Goal: Use online tool/utility: Utilize a website feature to perform a specific function

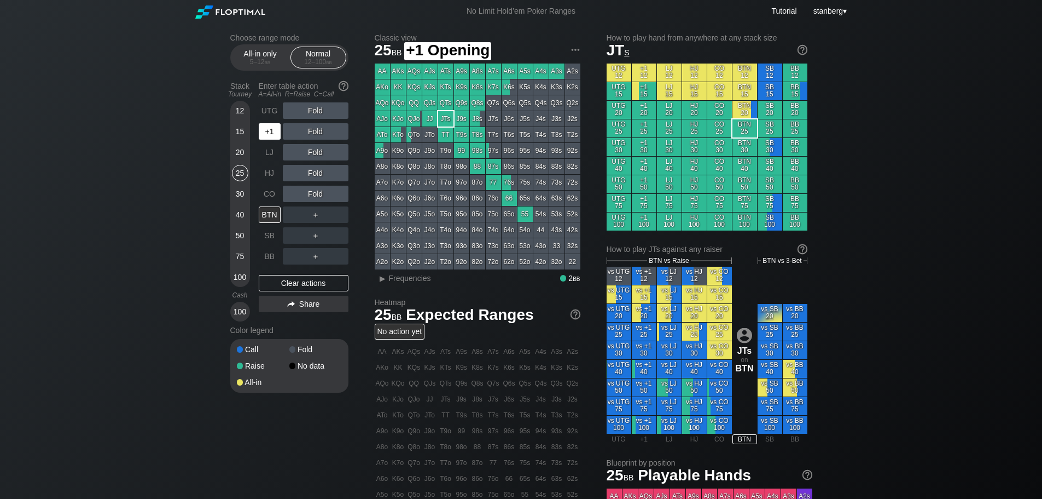
click at [275, 140] on div "+1" at bounding box center [271, 131] width 24 height 21
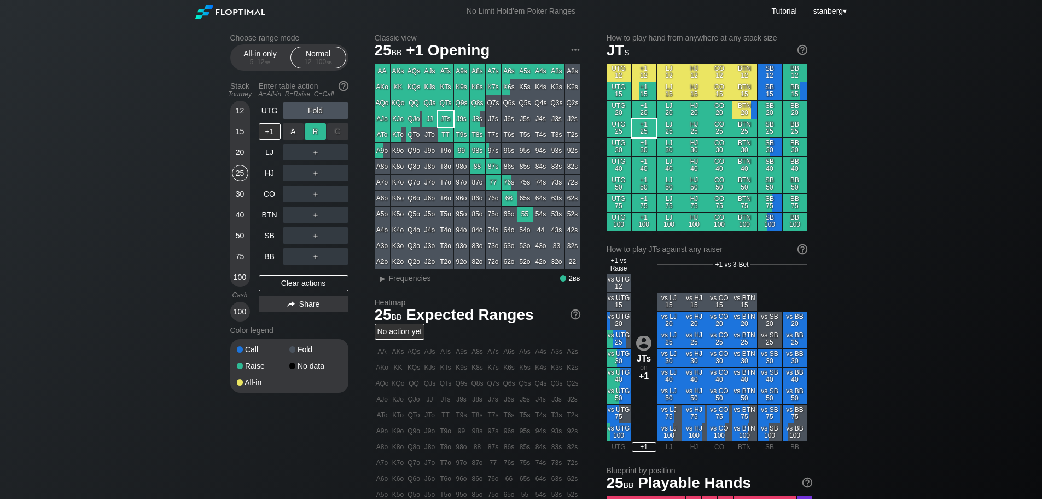
click at [314, 134] on div "R ✕" at bounding box center [315, 131] width 21 height 16
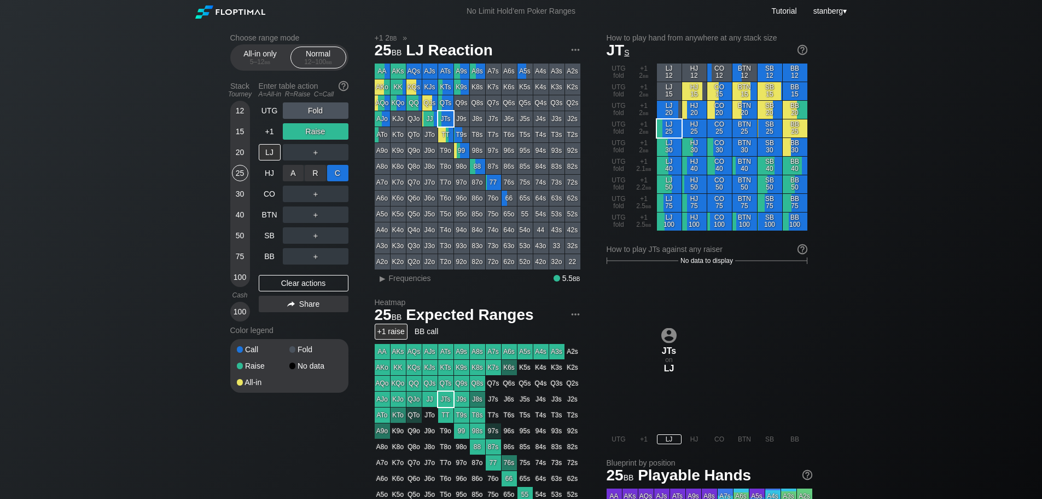
click at [332, 170] on div "C ✕" at bounding box center [337, 173] width 21 height 16
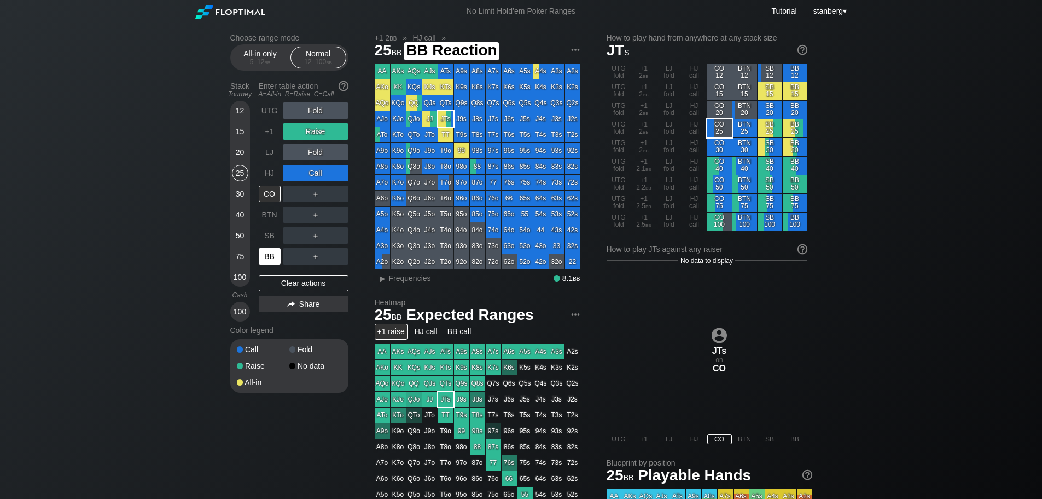
click at [267, 252] on div "BB" at bounding box center [270, 256] width 22 height 16
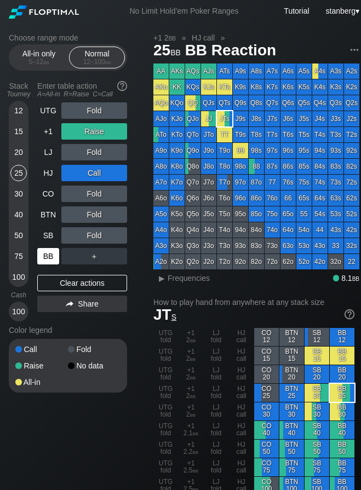
drag, startPoint x: 54, startPoint y: 282, endPoint x: 40, endPoint y: 264, distance: 23.4
click at [54, 282] on div "Clear actions" at bounding box center [82, 283] width 90 height 16
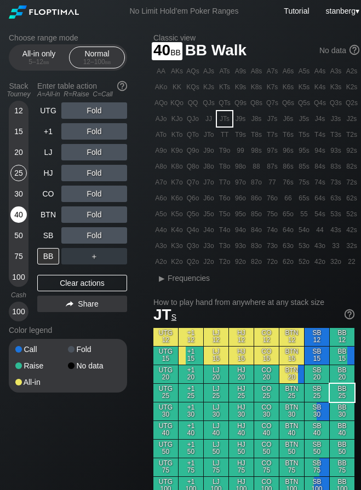
click at [18, 217] on div "40" at bounding box center [18, 214] width 16 height 16
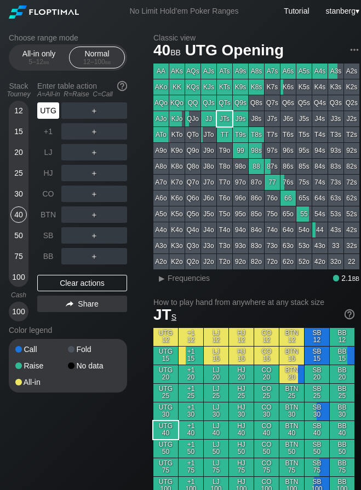
click at [48, 112] on div "UTG" at bounding box center [48, 110] width 22 height 16
click at [21, 192] on div "30" at bounding box center [18, 194] width 16 height 16
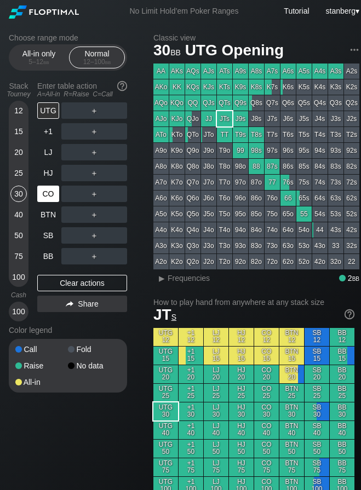
click at [49, 191] on div "CO" at bounding box center [48, 194] width 22 height 16
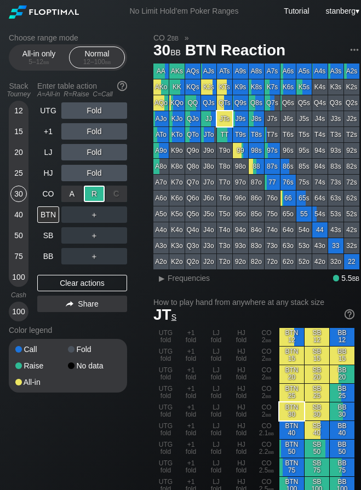
click at [96, 191] on div "R ✕" at bounding box center [94, 194] width 21 height 16
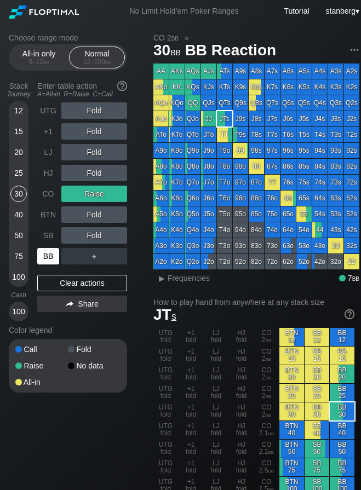
click at [49, 250] on div "BB" at bounding box center [48, 256] width 22 height 16
click at [47, 212] on div "BTN" at bounding box center [48, 214] width 22 height 16
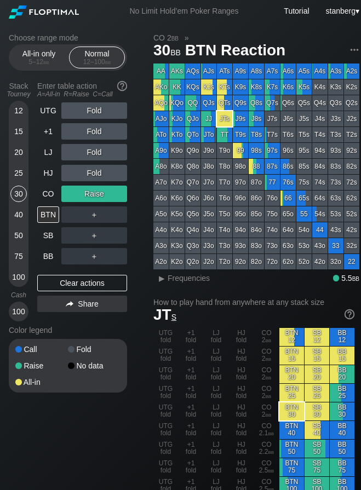
click at [53, 273] on div "UTG Fold +1 Fold LJ Fold HJ Fold CO Raise BTN ＋ SB ＋ BB ＋ Clear actions Share" at bounding box center [82, 211] width 90 height 219
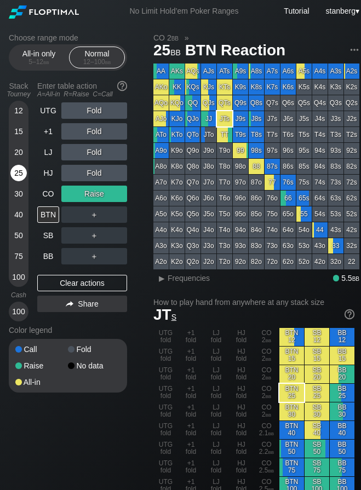
click at [19, 175] on div "25" at bounding box center [18, 173] width 16 height 16
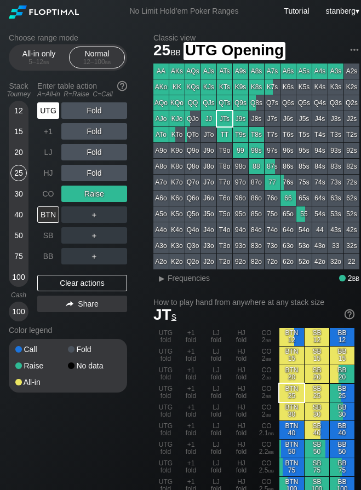
click at [51, 111] on div "UTG" at bounding box center [48, 110] width 22 height 16
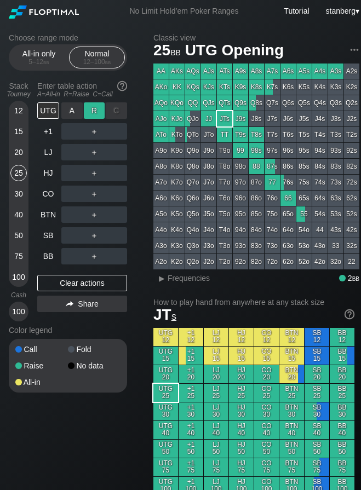
click at [89, 113] on div "R ✕" at bounding box center [94, 110] width 21 height 16
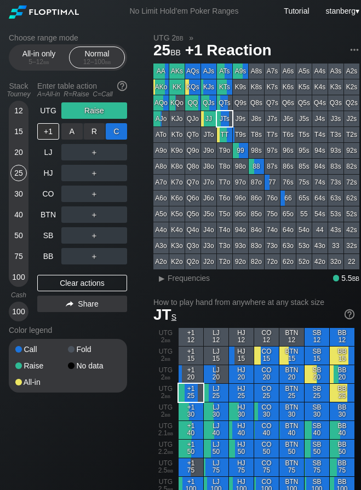
click at [113, 130] on div "C ✕" at bounding box center [116, 131] width 21 height 16
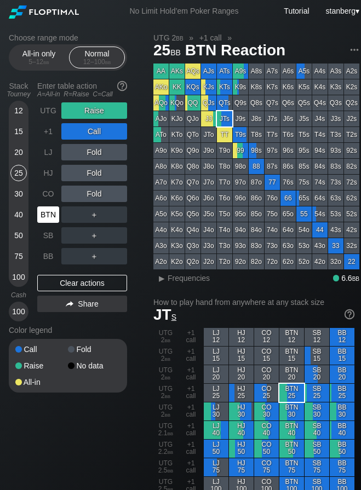
click at [54, 218] on div "BTN" at bounding box center [48, 214] width 22 height 16
click at [18, 211] on div "40" at bounding box center [18, 214] width 16 height 16
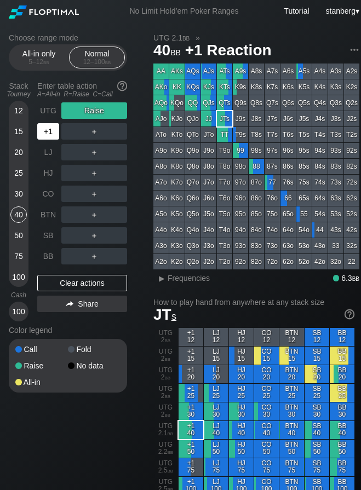
click at [49, 133] on div "+1" at bounding box center [48, 131] width 22 height 16
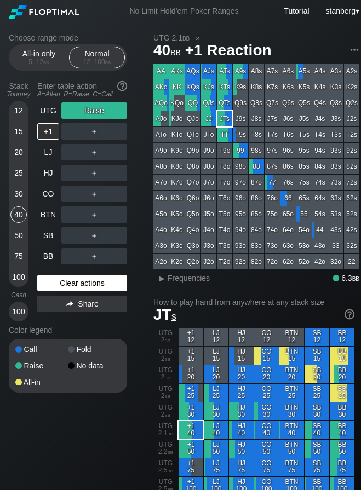
click at [57, 283] on div "Clear actions" at bounding box center [82, 283] width 90 height 16
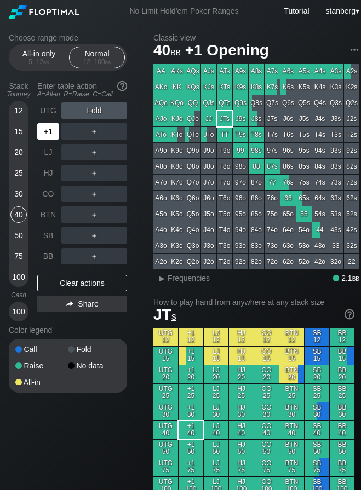
click at [40, 134] on div "+1" at bounding box center [48, 131] width 22 height 16
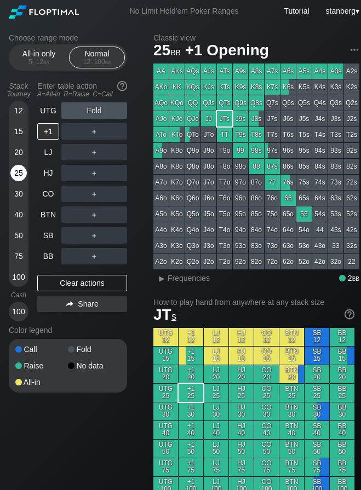
click at [19, 174] on div "25" at bounding box center [18, 173] width 16 height 16
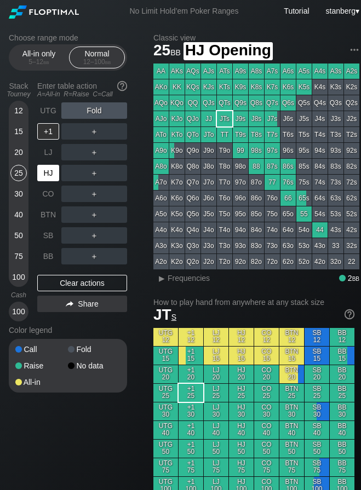
click at [44, 173] on div "HJ" at bounding box center [48, 173] width 22 height 16
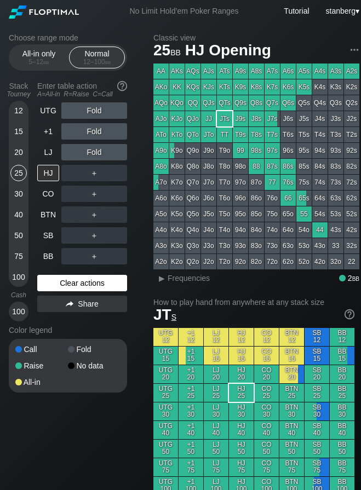
click at [67, 279] on div "Clear actions" at bounding box center [82, 283] width 90 height 16
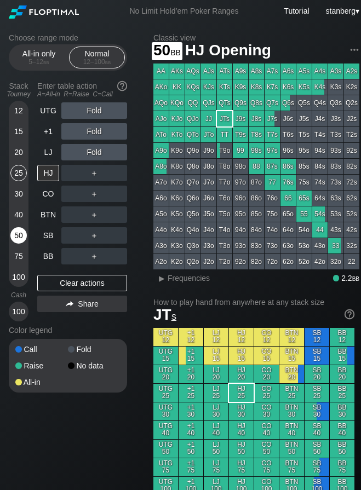
click at [19, 238] on div "50" at bounding box center [18, 235] width 16 height 16
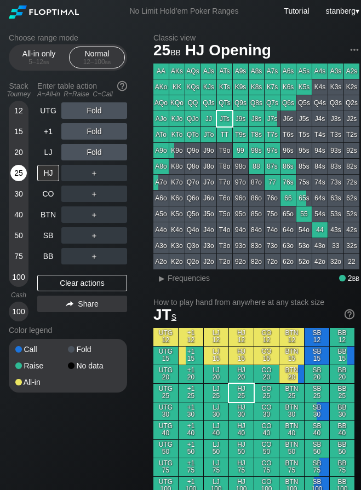
click at [20, 173] on div "25" at bounding box center [18, 173] width 16 height 16
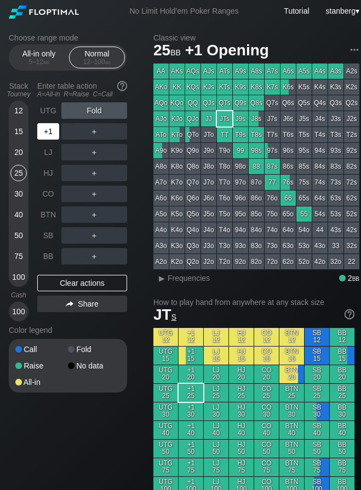
click at [53, 130] on div "+1" at bounding box center [48, 131] width 22 height 16
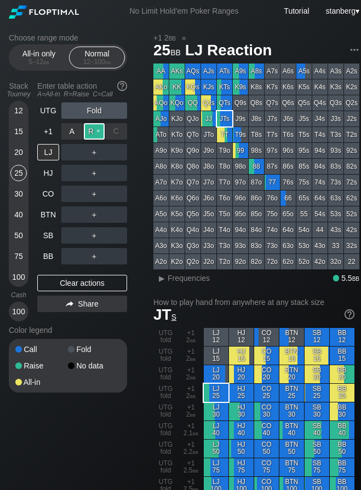
click at [100, 123] on div "R ✕" at bounding box center [94, 131] width 21 height 16
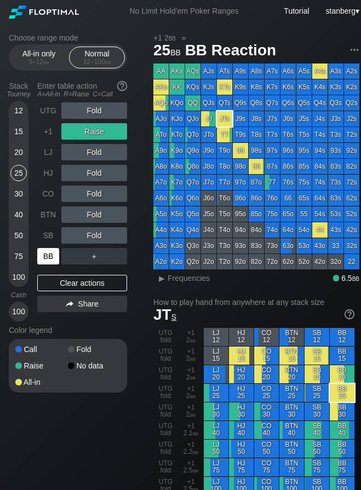
click at [49, 250] on div "BB" at bounding box center [48, 256] width 22 height 16
click at [45, 196] on div "CO" at bounding box center [48, 194] width 22 height 16
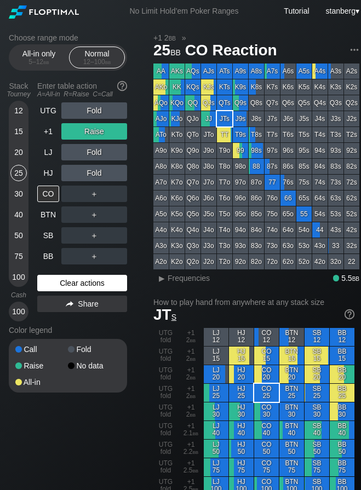
click at [49, 281] on div "Clear actions" at bounding box center [82, 283] width 90 height 16
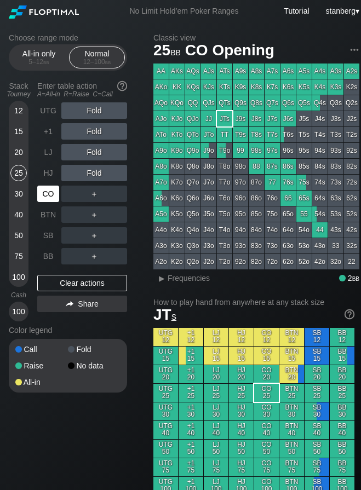
click at [51, 189] on div "CO" at bounding box center [48, 194] width 22 height 16
click at [50, 178] on div "HJ" at bounding box center [48, 173] width 22 height 16
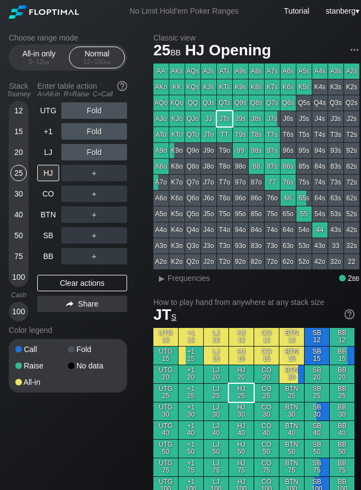
click at [15, 153] on div "20" at bounding box center [18, 152] width 16 height 16
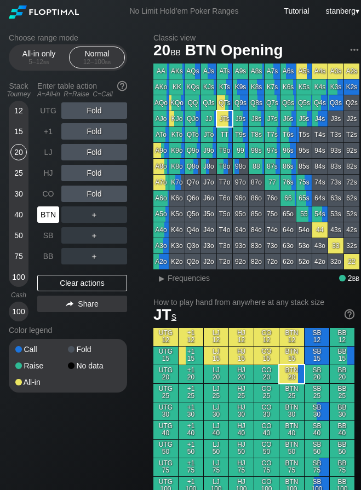
click at [41, 206] on div "BTN" at bounding box center [49, 214] width 24 height 21
click at [15, 153] on div "20" at bounding box center [18, 152] width 16 height 16
click at [92, 208] on div "R ✕" at bounding box center [94, 214] width 21 height 16
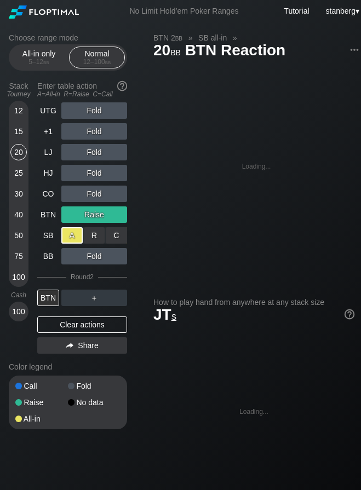
click at [71, 231] on div "A ✕" at bounding box center [71, 235] width 21 height 16
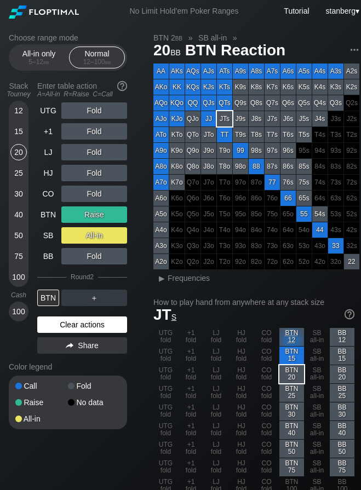
click at [75, 322] on div "Clear actions" at bounding box center [82, 324] width 90 height 16
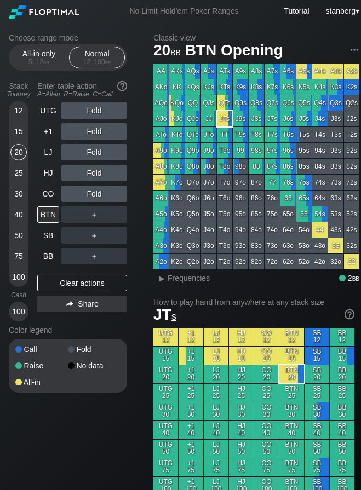
click at [18, 169] on div "25" at bounding box center [18, 173] width 16 height 16
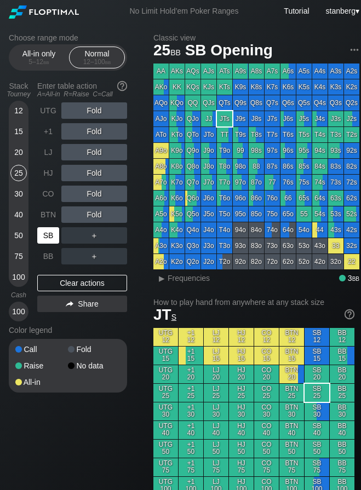
click at [45, 229] on div "SB" at bounding box center [48, 235] width 22 height 16
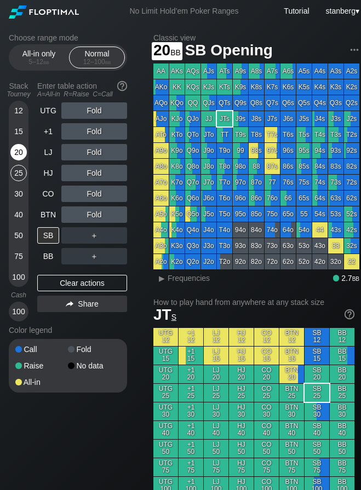
click at [20, 153] on div "20" at bounding box center [18, 152] width 16 height 16
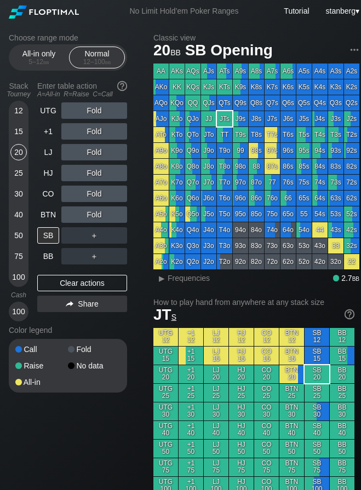
click at [18, 168] on div "25" at bounding box center [18, 173] width 16 height 16
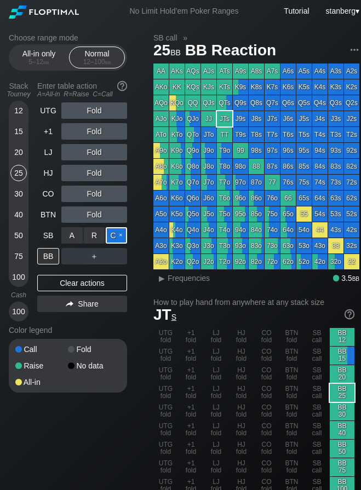
click at [112, 233] on div "C ✕" at bounding box center [116, 235] width 21 height 16
click at [13, 132] on div "15" at bounding box center [18, 131] width 16 height 16
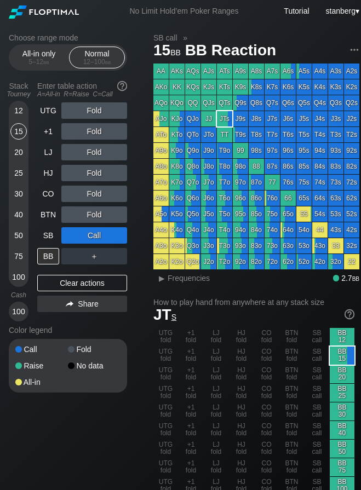
click at [95, 274] on div "UTG Fold +1 Fold LJ Fold HJ Fold CO Fold BTN Fold SB Call BB ＋ Clear actions Sh…" at bounding box center [82, 211] width 90 height 219
click at [95, 280] on div "Clear actions" at bounding box center [82, 283] width 90 height 16
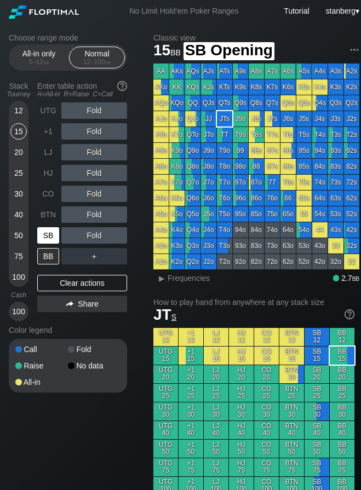
click at [48, 232] on div "SB" at bounding box center [48, 235] width 22 height 16
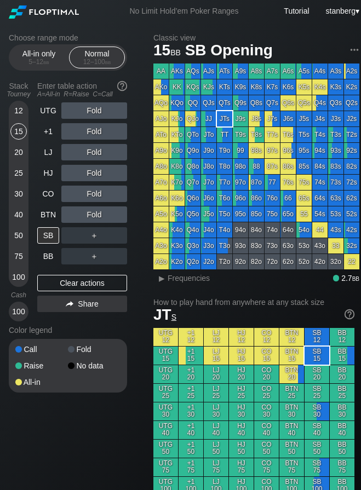
click at [20, 170] on div "25" at bounding box center [18, 173] width 16 height 16
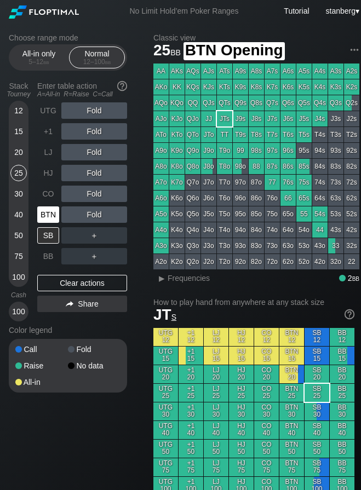
click at [48, 207] on div "BTN" at bounding box center [48, 214] width 22 height 16
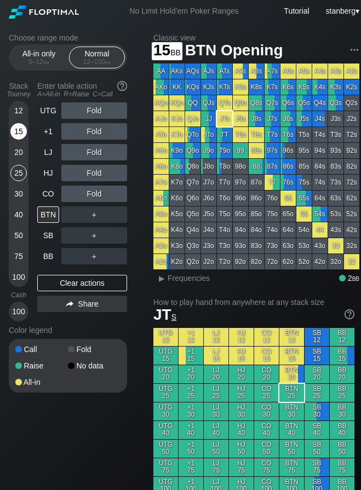
click at [16, 136] on div "15" at bounding box center [18, 131] width 16 height 16
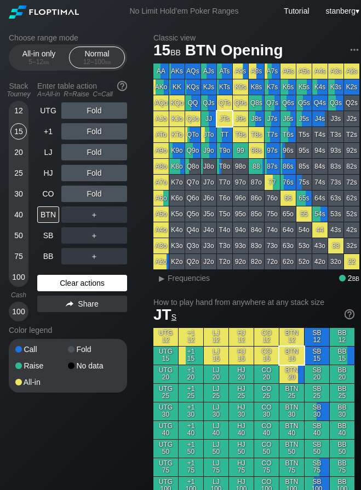
click at [53, 289] on div "Clear actions" at bounding box center [82, 283] width 90 height 16
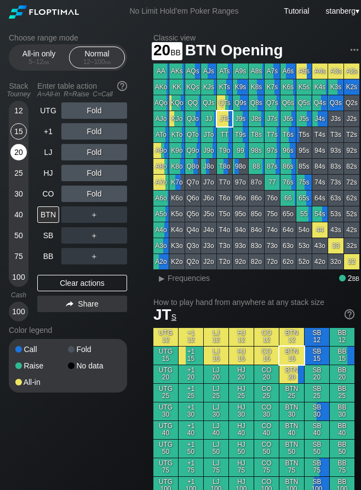
click at [16, 149] on div "20" at bounding box center [18, 152] width 16 height 16
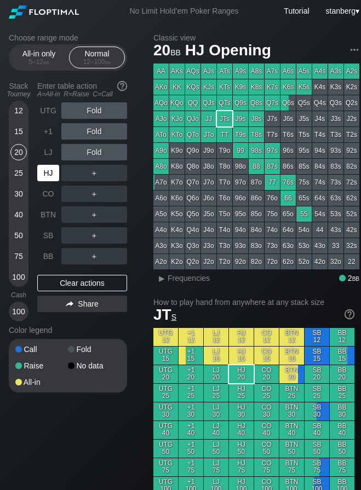
click at [41, 166] on div "HJ" at bounding box center [48, 173] width 22 height 16
click at [97, 177] on div "＋" at bounding box center [94, 173] width 66 height 16
click at [97, 177] on div "R ✕" at bounding box center [94, 173] width 21 height 16
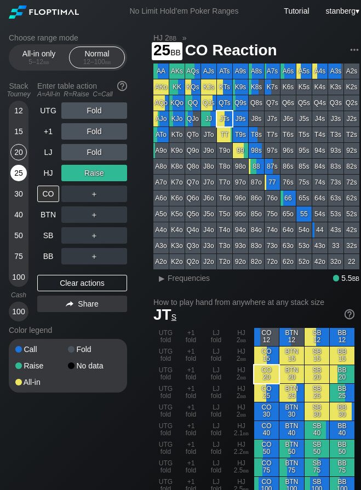
click at [19, 173] on div "25" at bounding box center [18, 173] width 16 height 16
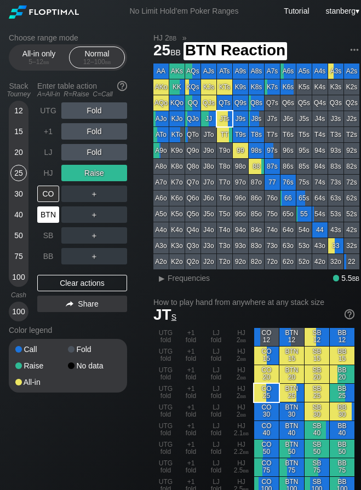
click at [43, 218] on div "BTN" at bounding box center [48, 214] width 22 height 16
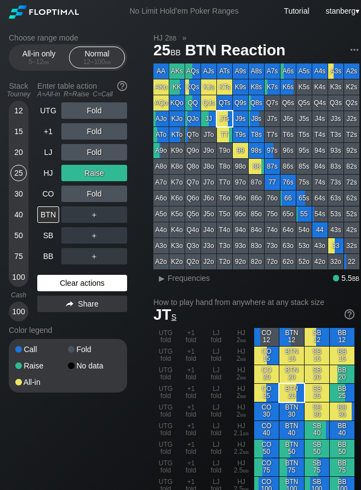
click at [61, 280] on div "Clear actions" at bounding box center [82, 283] width 90 height 16
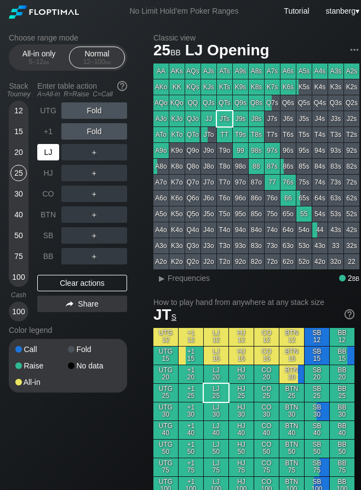
click at [45, 155] on div "LJ" at bounding box center [48, 152] width 22 height 16
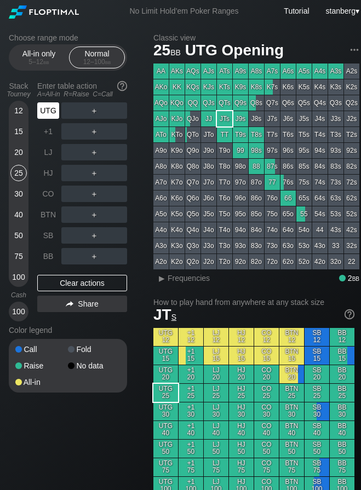
click at [54, 111] on div "UTG" at bounding box center [48, 110] width 22 height 16
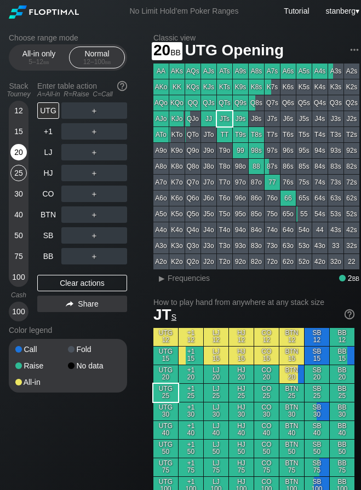
click at [20, 156] on div "20" at bounding box center [18, 152] width 16 height 16
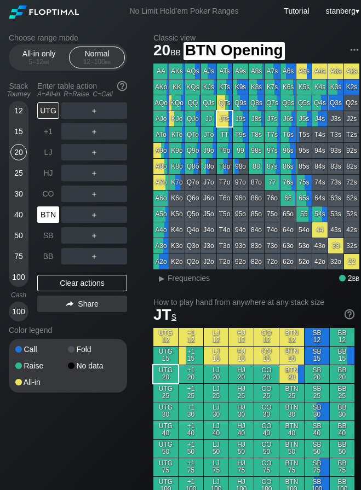
click at [50, 219] on div "BTN" at bounding box center [48, 214] width 22 height 16
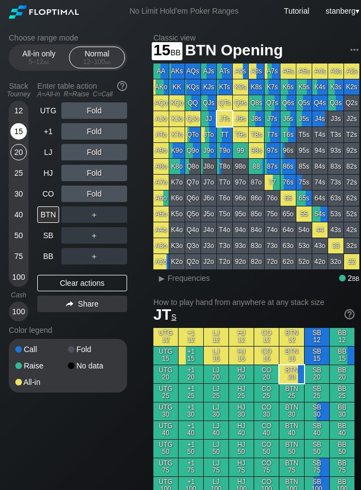
drag, startPoint x: 24, startPoint y: 130, endPoint x: 55, endPoint y: 141, distance: 33.1
click at [24, 130] on div "15" at bounding box center [18, 131] width 16 height 16
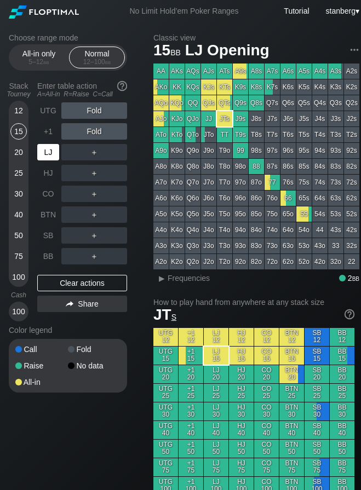
click at [50, 152] on div "LJ" at bounding box center [48, 152] width 22 height 16
click at [101, 153] on div "R ✕" at bounding box center [94, 152] width 21 height 16
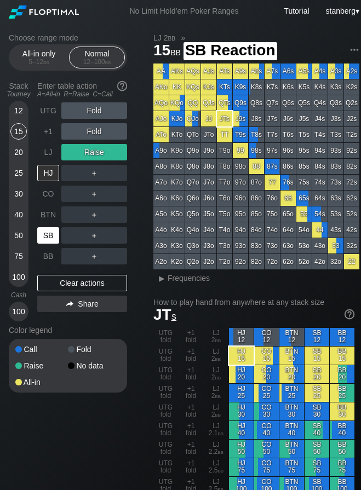
click at [47, 233] on div "SB" at bounding box center [48, 235] width 22 height 16
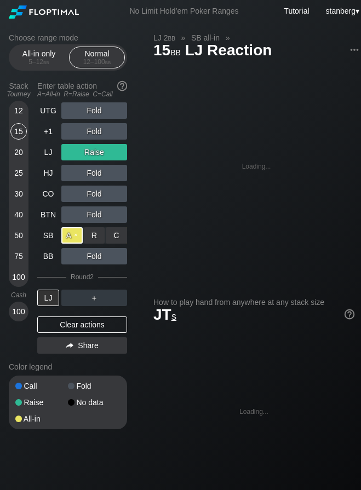
click at [69, 241] on div "A ✕" at bounding box center [71, 235] width 21 height 16
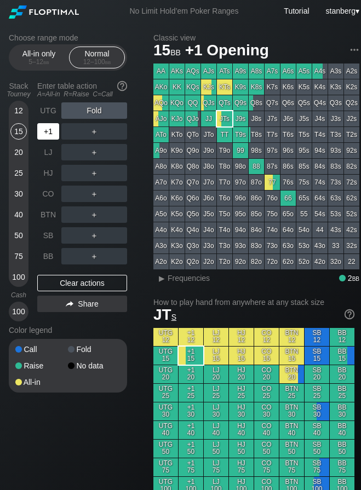
click at [42, 125] on div "+1" at bounding box center [48, 131] width 22 height 16
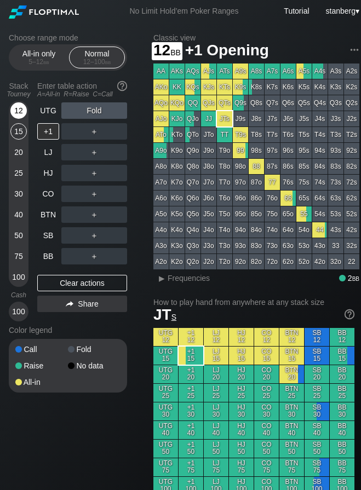
click at [14, 116] on div "12" at bounding box center [18, 110] width 16 height 16
